Goal: Entertainment & Leisure: Consume media (video, audio)

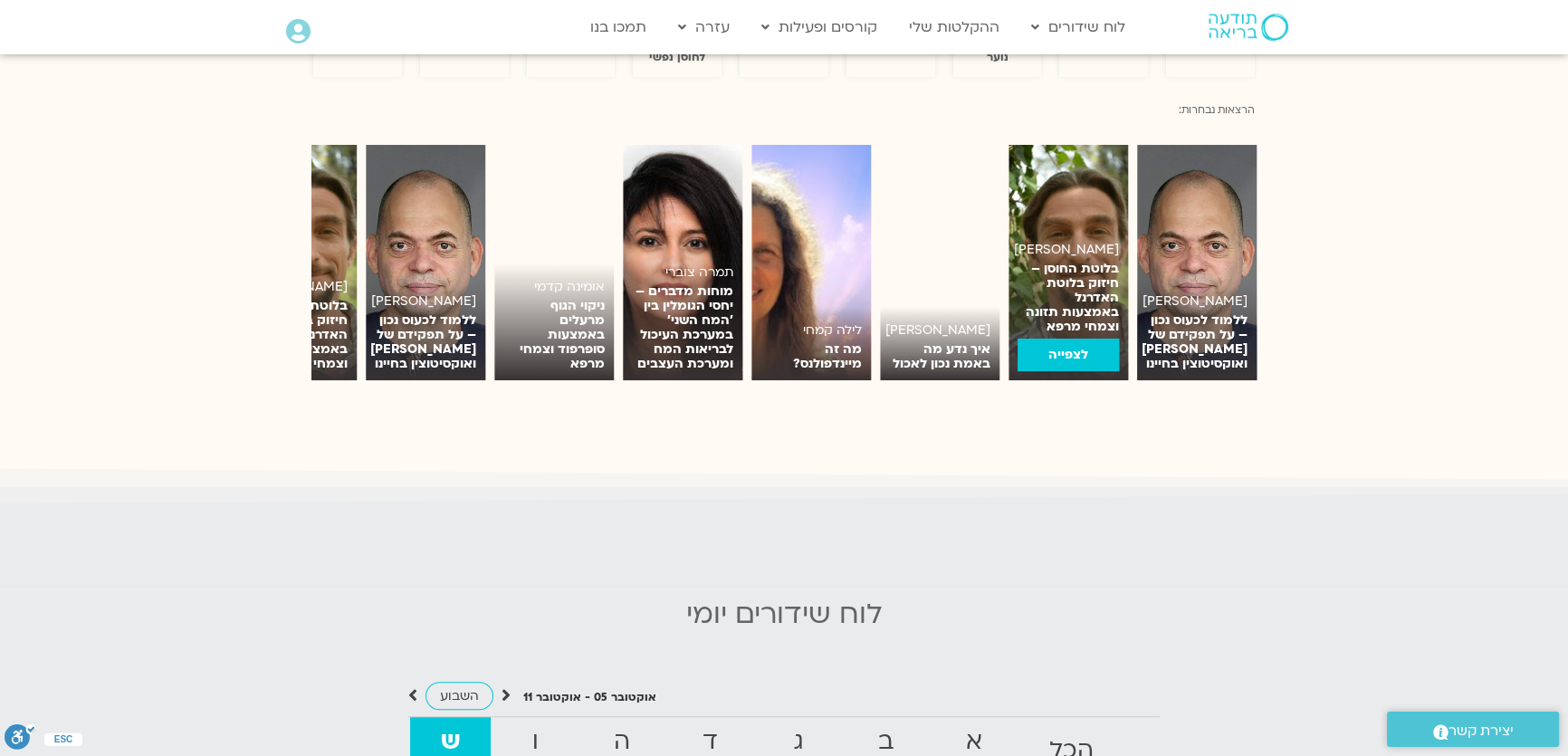
scroll to position [1316, 0]
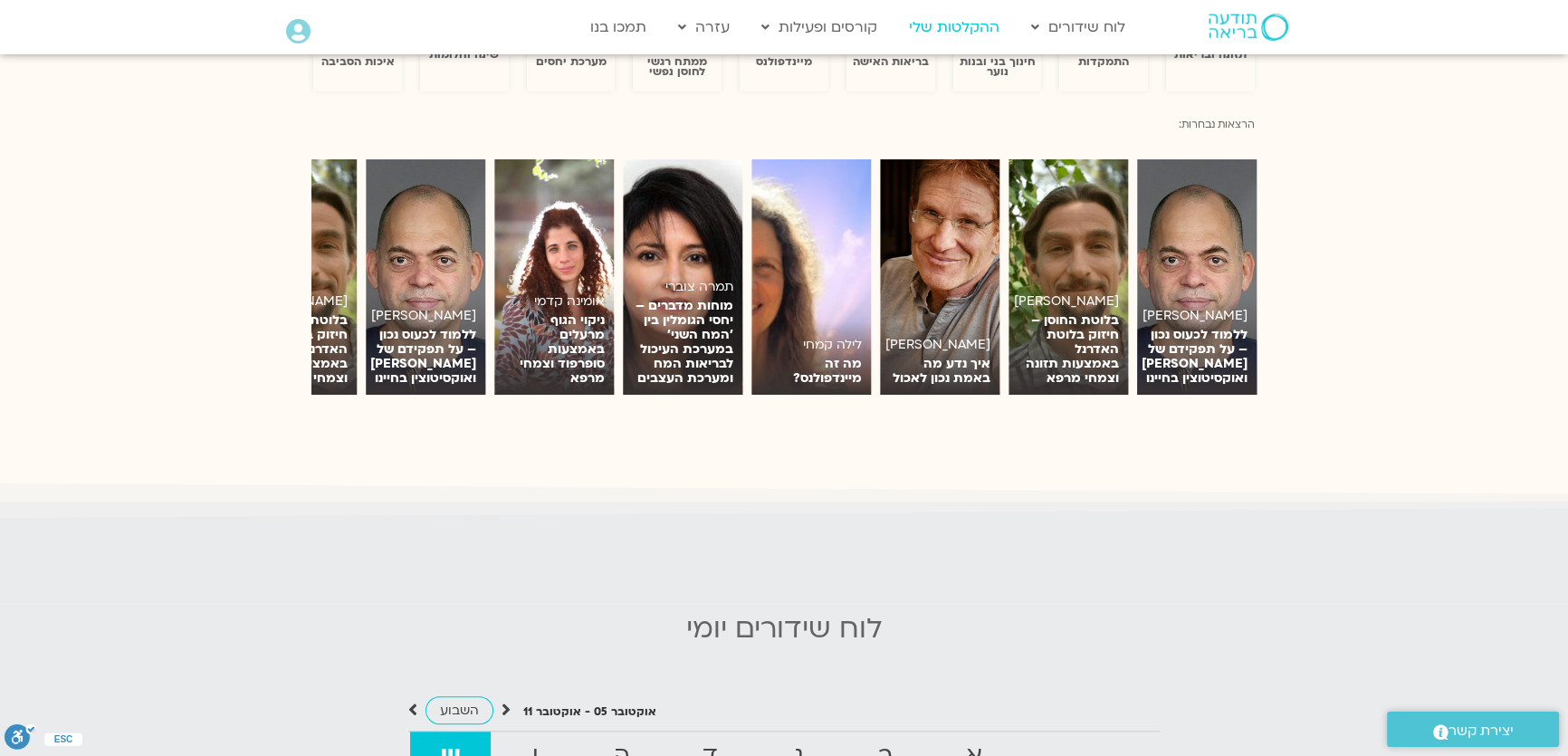
click at [938, 26] on link "ההקלטות שלי" at bounding box center [954, 27] width 109 height 35
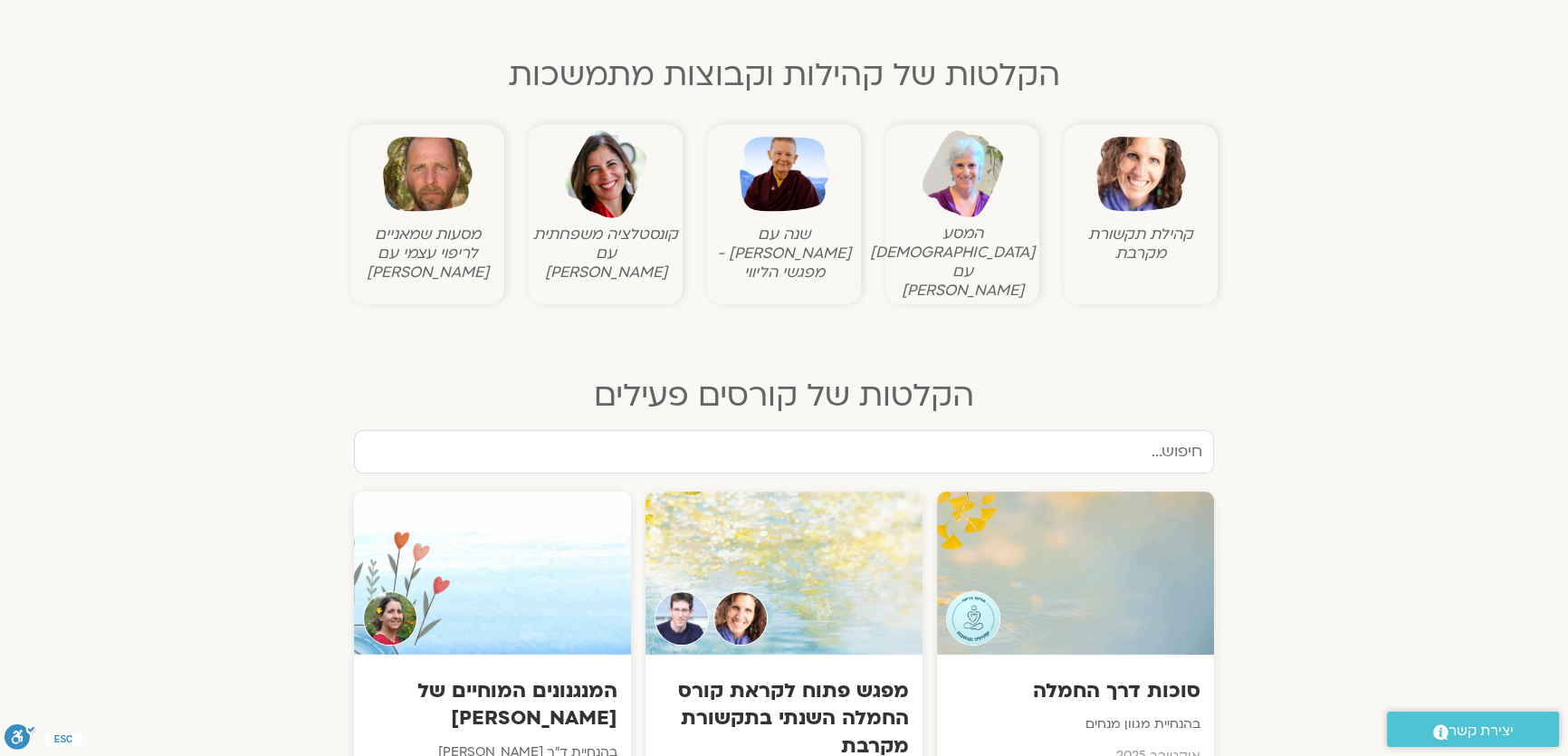
scroll to position [575, 0]
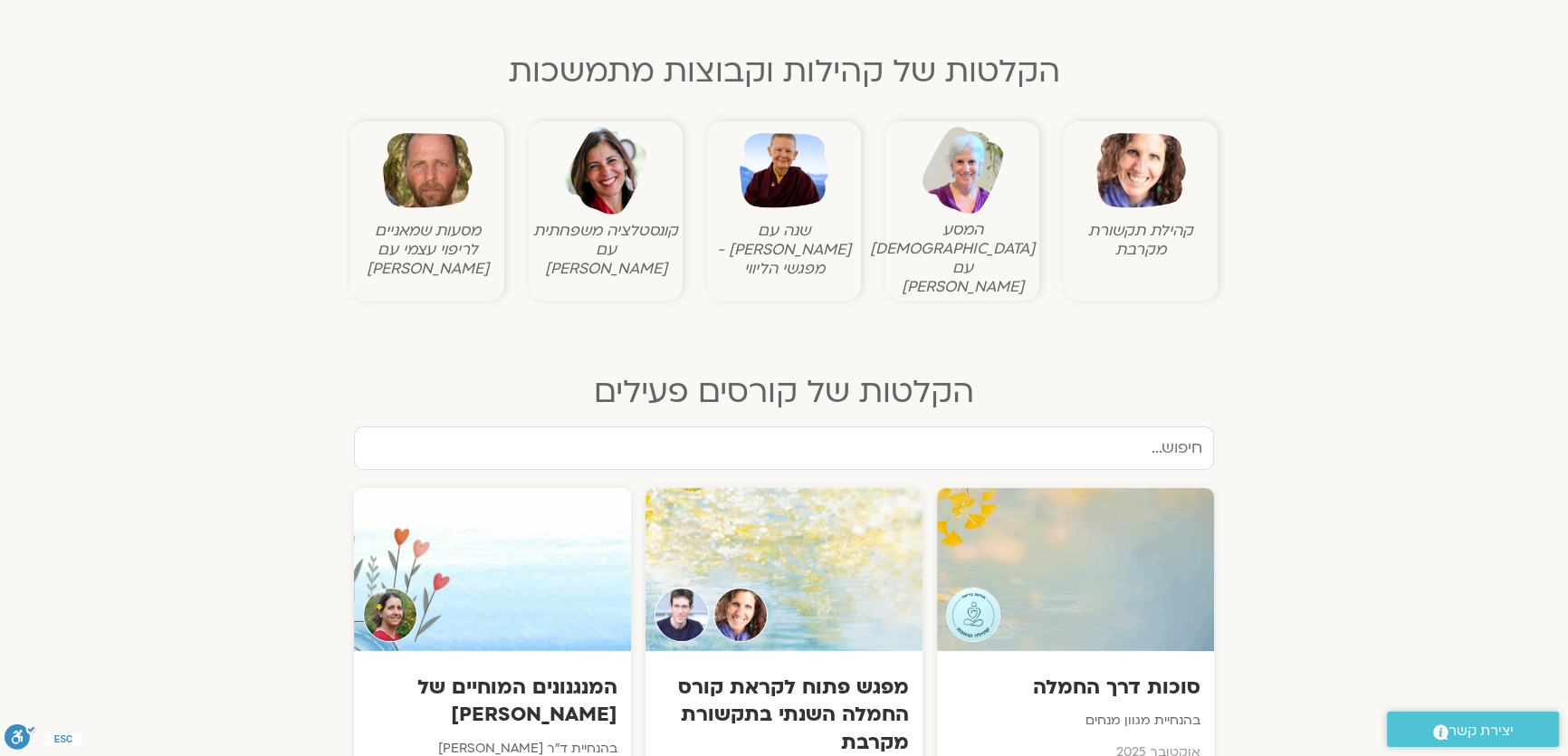
click at [1140, 174] on img at bounding box center [1142, 170] width 90 height 90
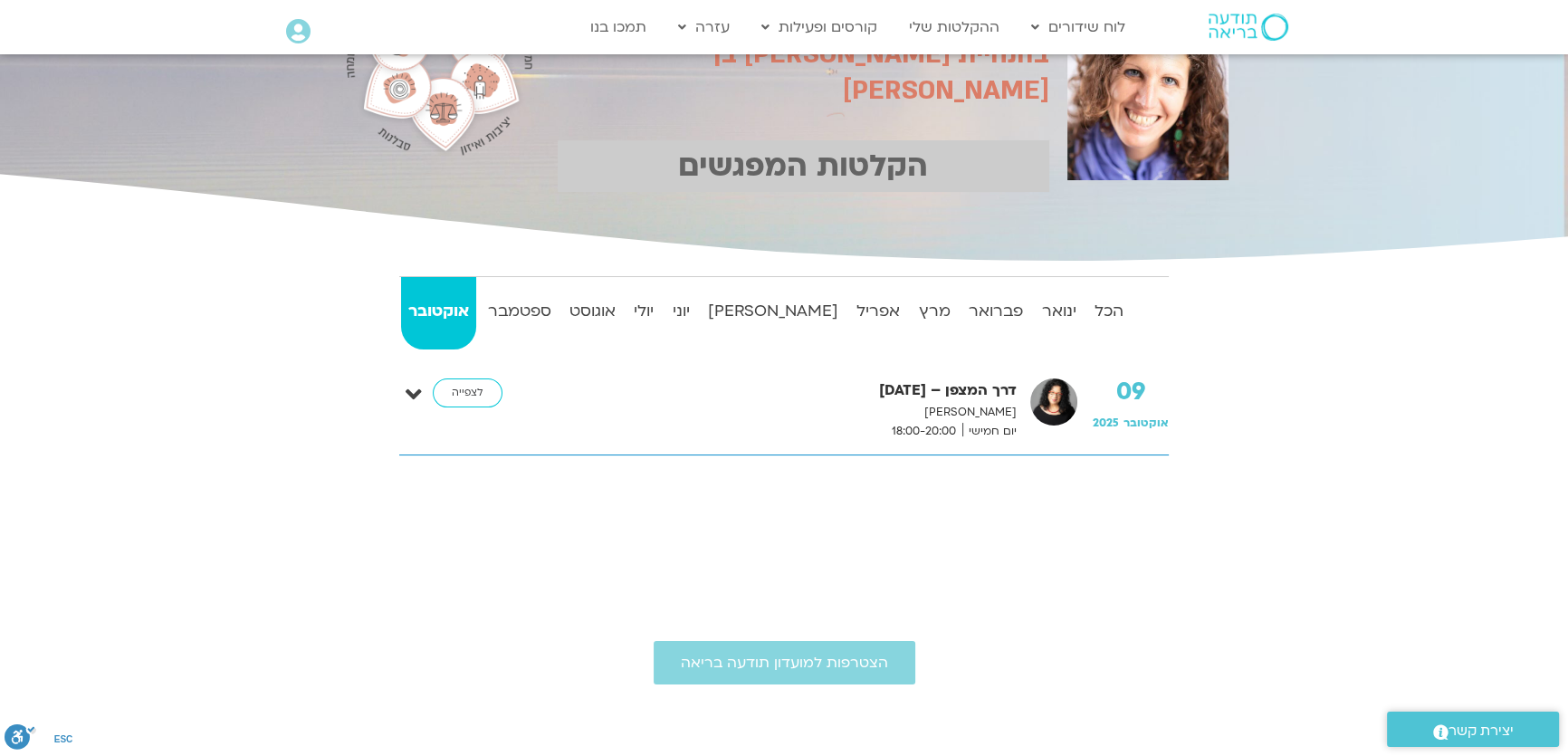
scroll to position [164, 0]
click at [661, 307] on strong "יולי" at bounding box center [643, 310] width 35 height 27
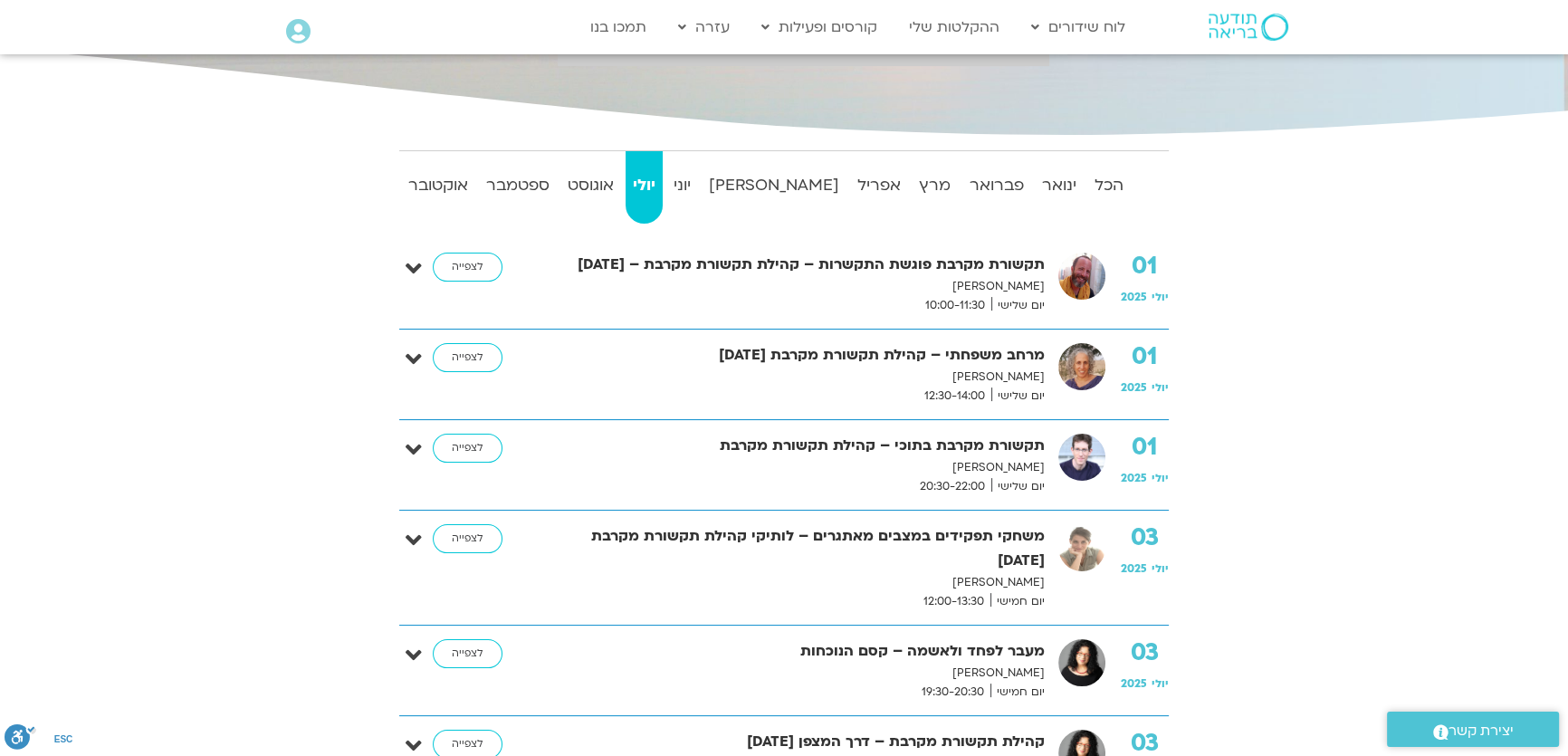
scroll to position [329, 0]
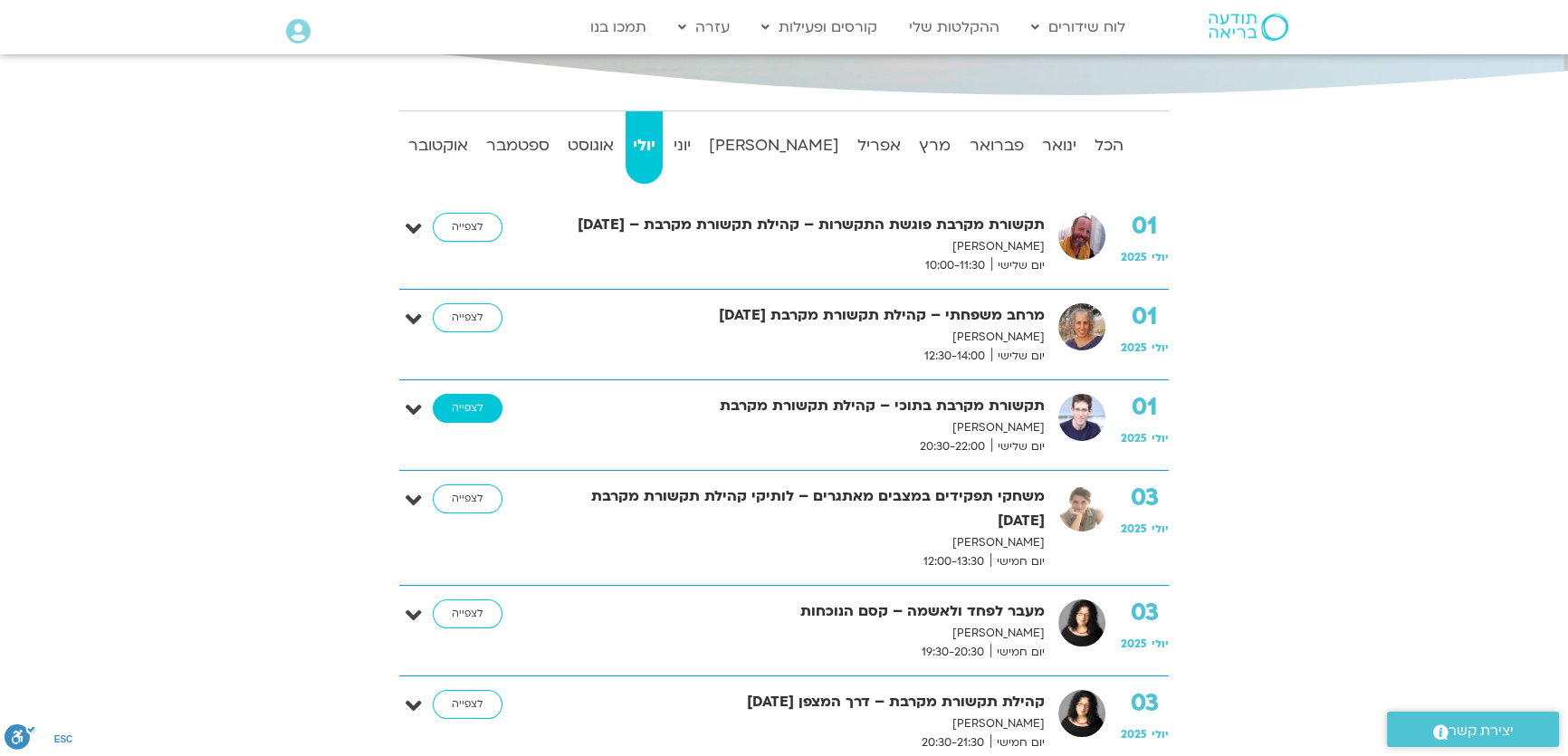
click at [471, 408] on link "לצפייה" at bounding box center [468, 408] width 69 height 29
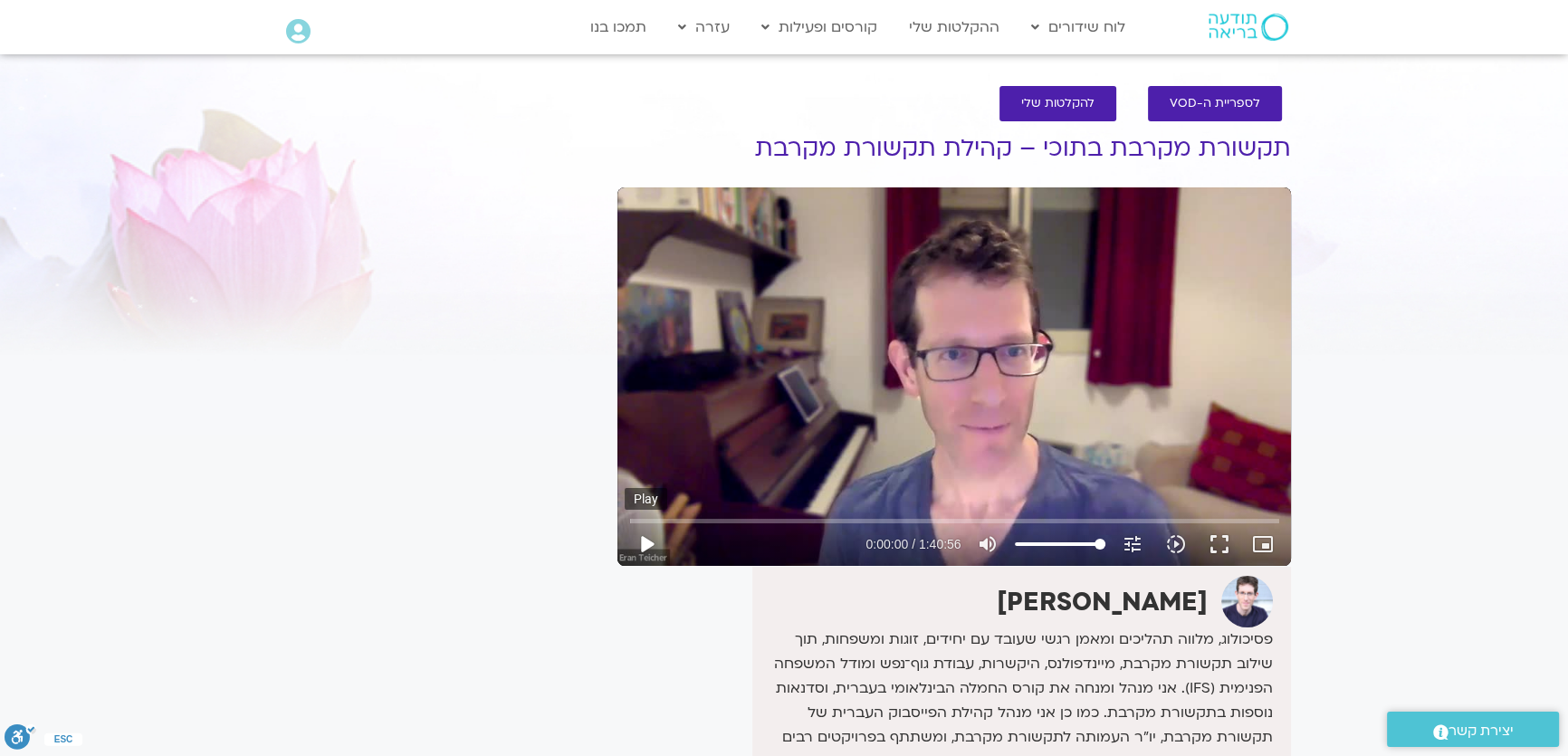
click at [642, 545] on button "play_arrow" at bounding box center [647, 543] width 43 height 43
click at [713, 524] on input "Seek" at bounding box center [954, 521] width 650 height 11
type input "749.566187"
click at [1264, 535] on icon "picture_in_picture_alt" at bounding box center [1262, 543] width 22 height 22
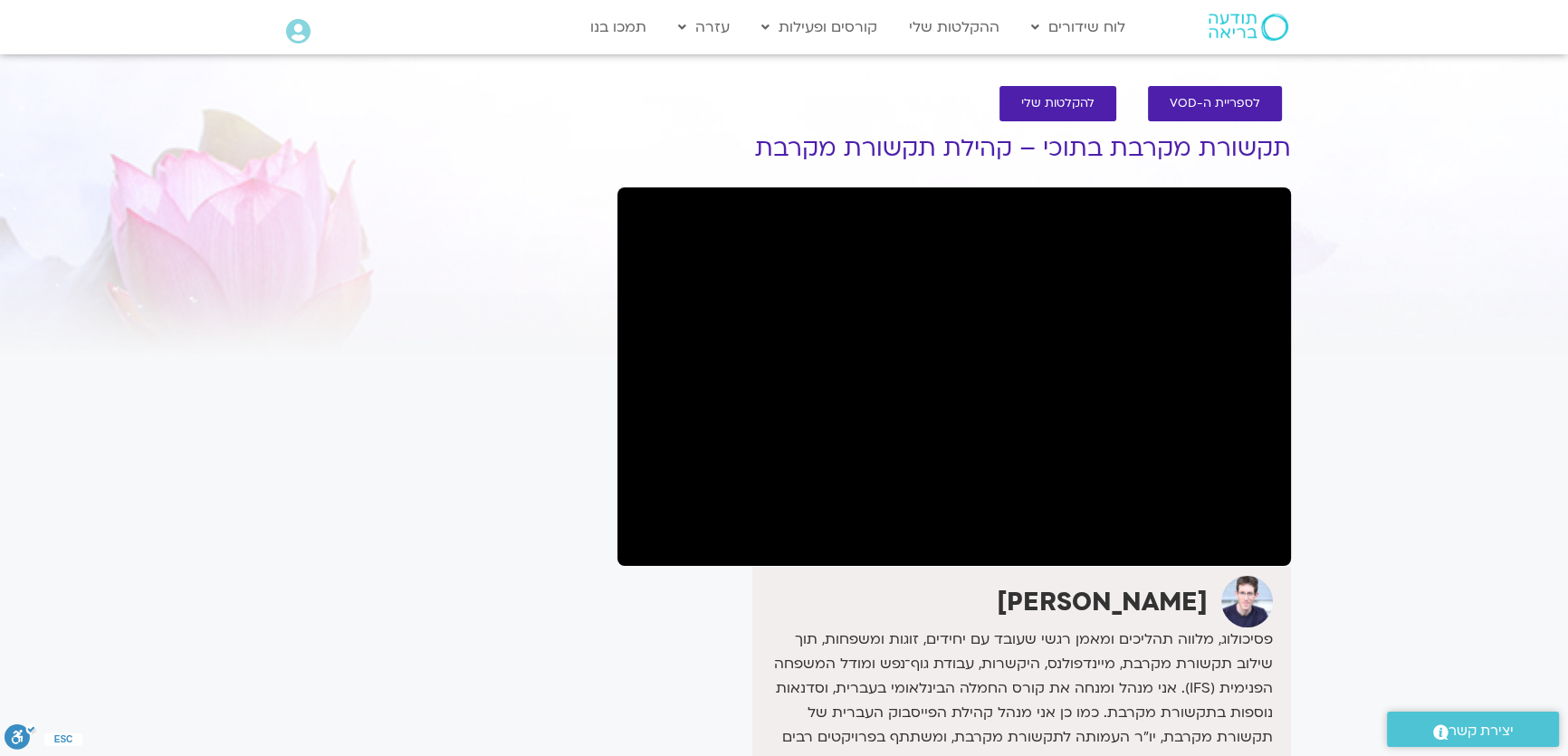
click at [754, 543] on div at bounding box center [954, 377] width 674 height 378
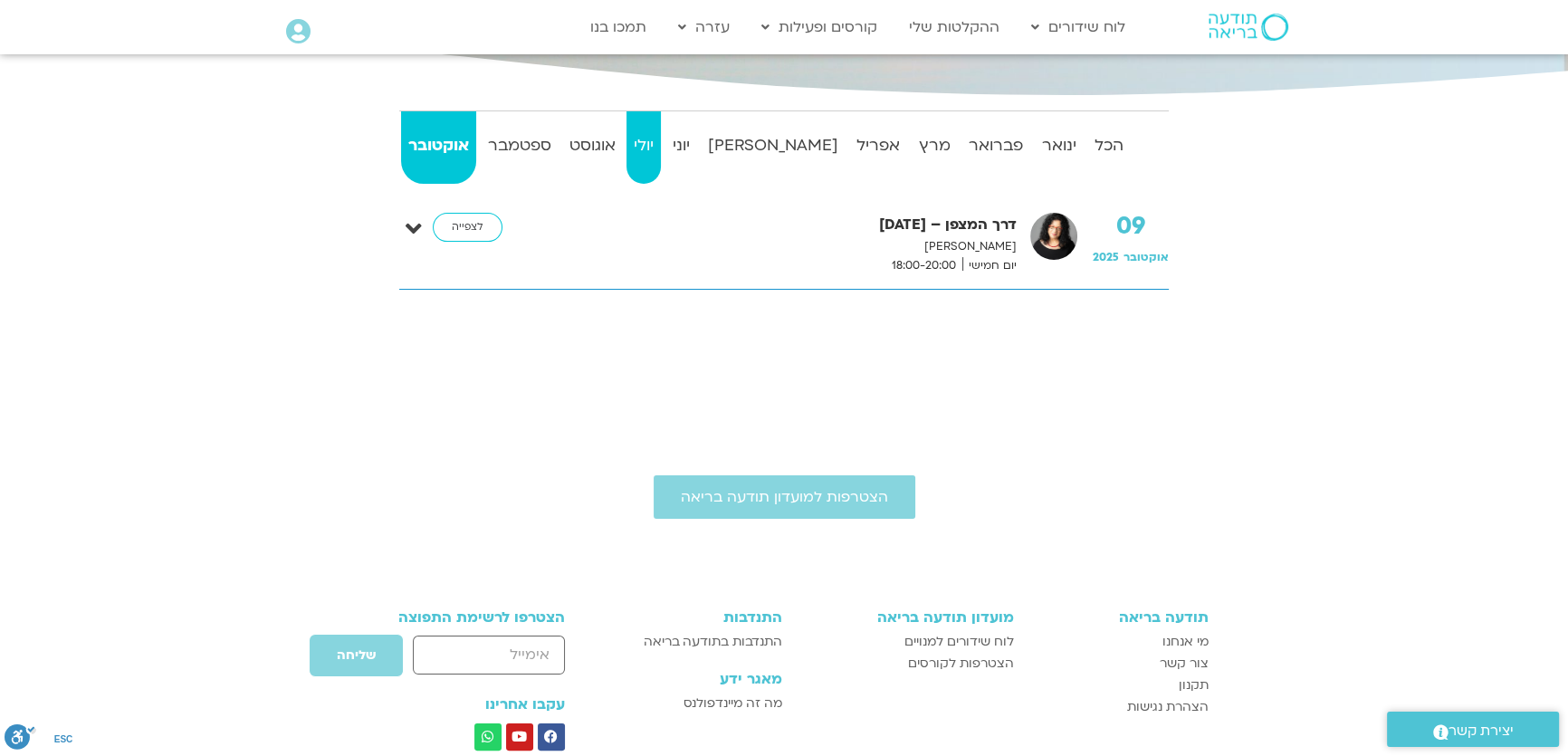
click at [661, 143] on strong "יולי" at bounding box center [643, 145] width 35 height 27
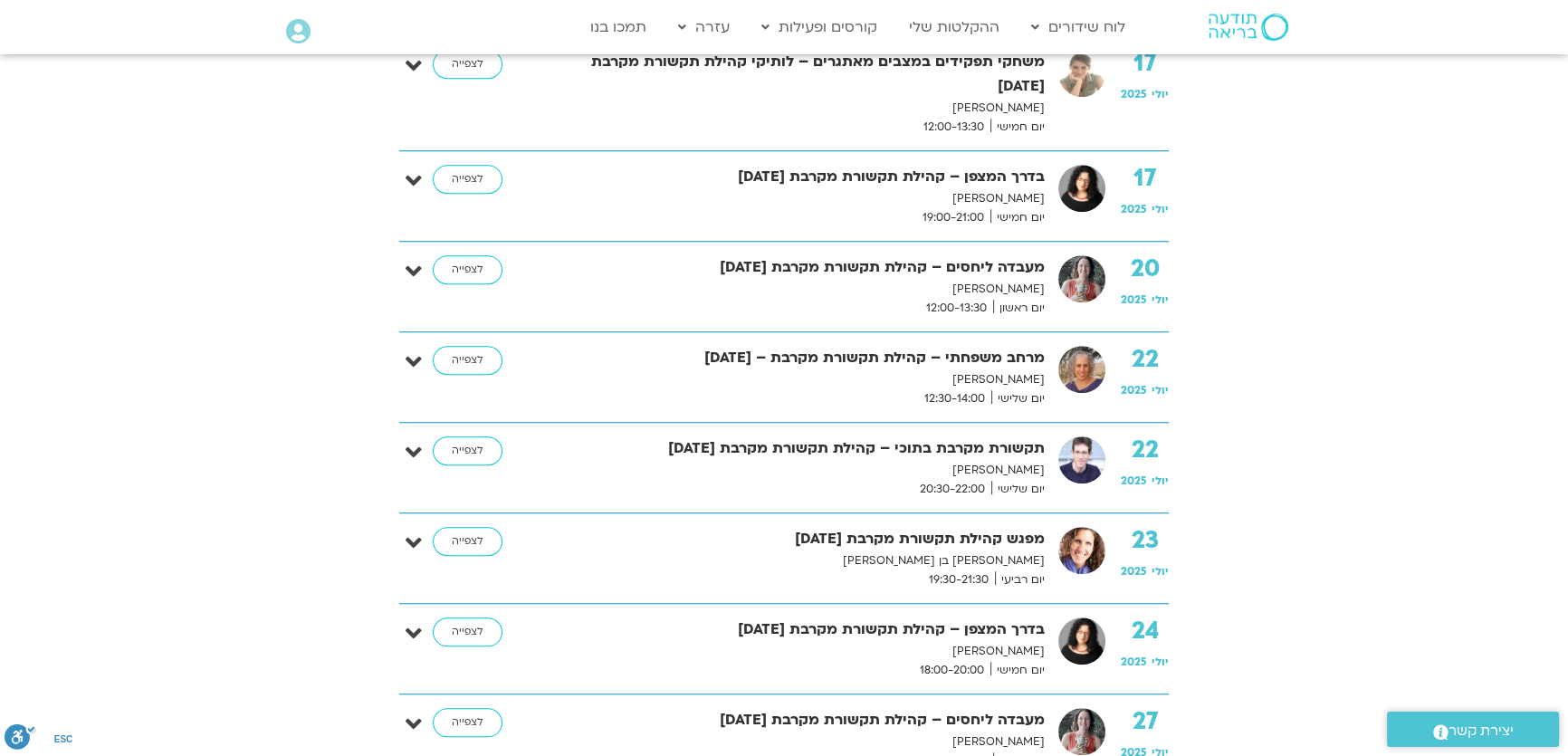
scroll to position [1645, 0]
